Goal: Use online tool/utility

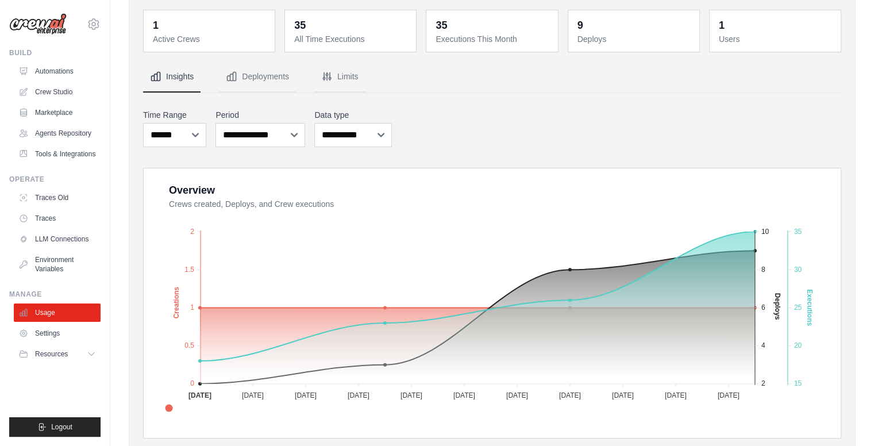
scroll to position [52, 0]
click at [340, 74] on button "Limits" at bounding box center [339, 75] width 51 height 31
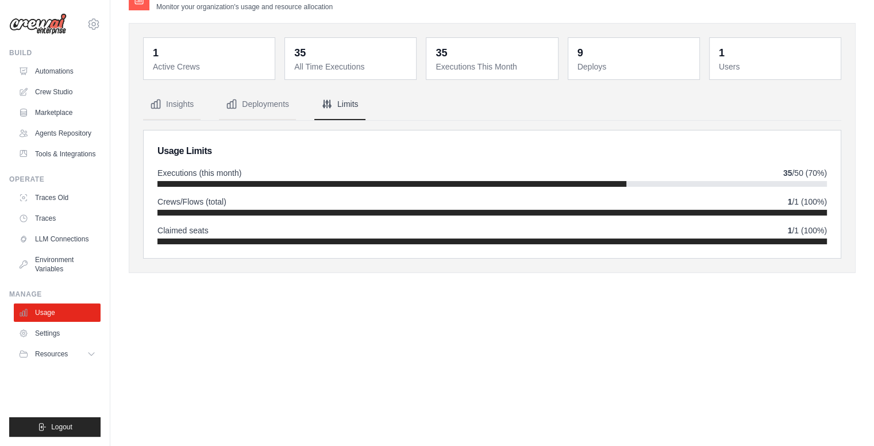
scroll to position [0, 0]
drag, startPoint x: 788, startPoint y: 168, endPoint x: 639, endPoint y: 155, distance: 149.4
click at [639, 155] on div "Usage Limits Executions (this month) 35 /50 (70%) Crews/Flows (total) 1 /1 (100…" at bounding box center [492, 194] width 697 height 128
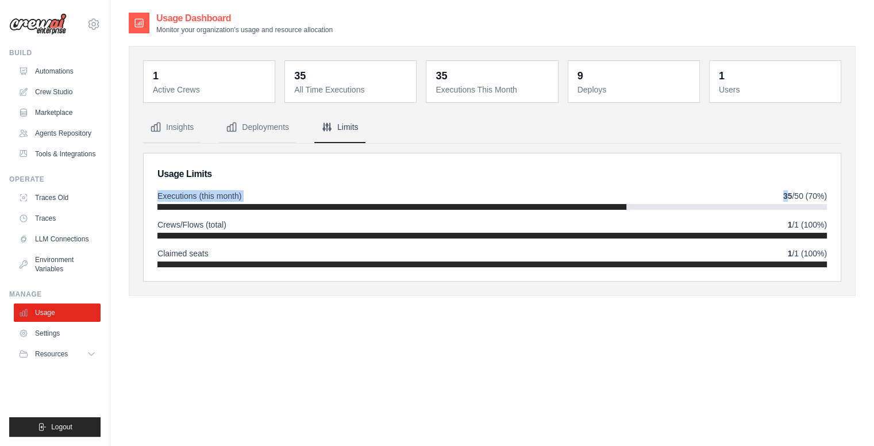
click at [450, 190] on div "Executions (this month) 35 /50 (70%)" at bounding box center [491, 195] width 669 height 11
click at [44, 74] on link "Automations" at bounding box center [58, 71] width 87 height 18
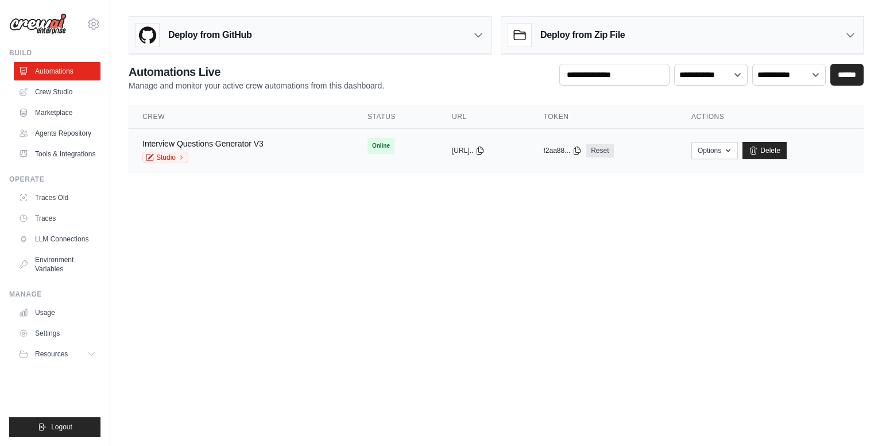
click at [256, 138] on div "Interview Questions Generator V3" at bounding box center [202, 143] width 121 height 11
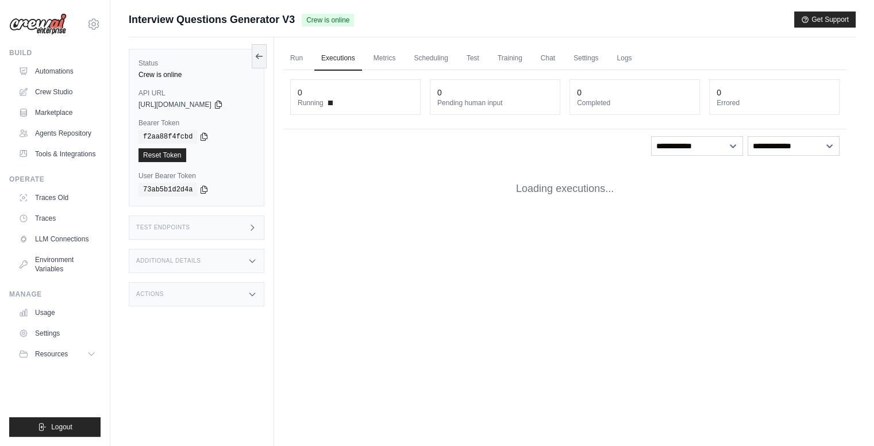
click at [299, 52] on link "Run" at bounding box center [296, 59] width 26 height 24
